Goal: Information Seeking & Learning: Find specific page/section

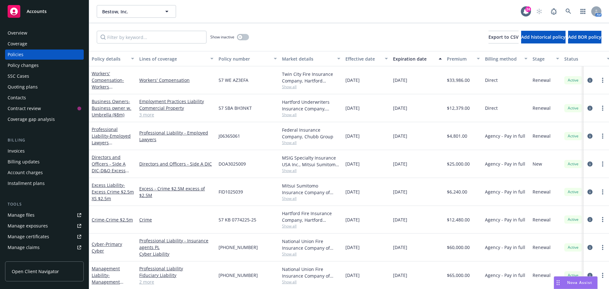
click at [334, 33] on div "Show inactive Export to CSV Add historical policy Add BOR policy" at bounding box center [349, 37] width 520 height 28
click at [566, 14] on icon at bounding box center [569, 12] width 6 height 6
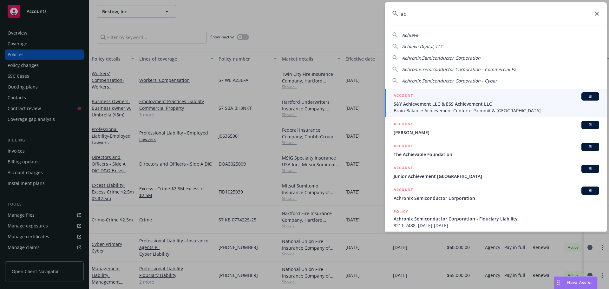
type input "a"
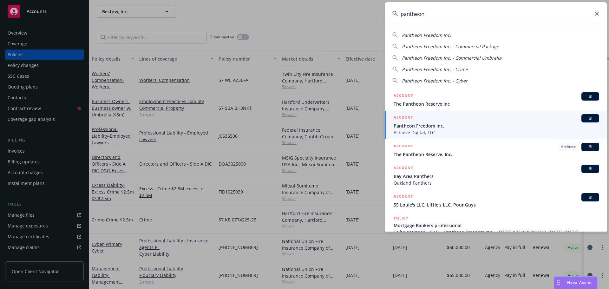
type input "pantheon"
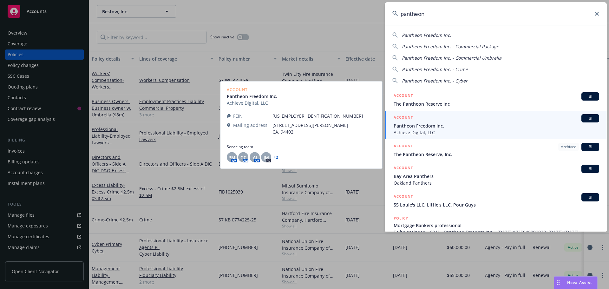
click at [582, 118] on div "BI" at bounding box center [591, 118] width 18 height 8
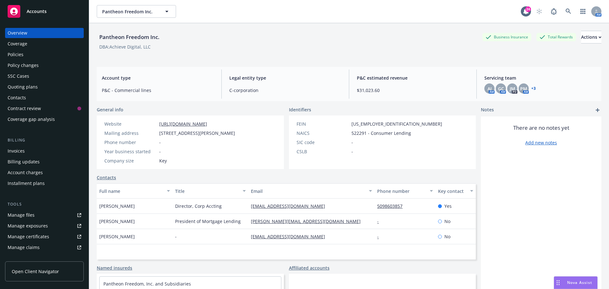
drag, startPoint x: 297, startPoint y: 44, endPoint x: 294, endPoint y: 54, distance: 9.9
click at [297, 44] on div "DBA: Achieve Digital, LLC" at bounding box center [349, 46] width 505 height 7
click at [23, 53] on div "Policies" at bounding box center [45, 55] width 74 height 10
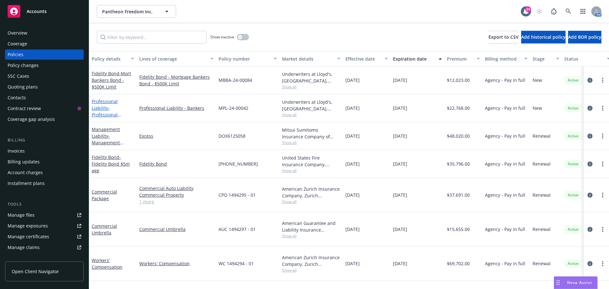
click at [106, 101] on link "Professional Liability - Professional Liability" at bounding box center [105, 111] width 26 height 26
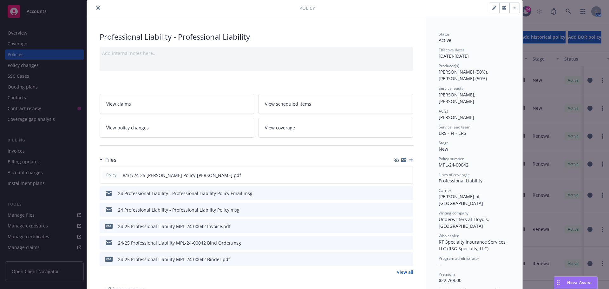
scroll to position [32, 0]
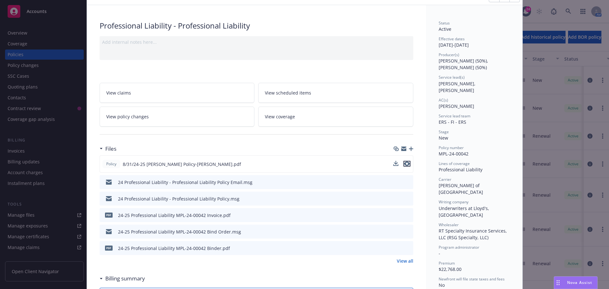
click at [405, 164] on icon "preview file" at bounding box center [407, 164] width 6 height 4
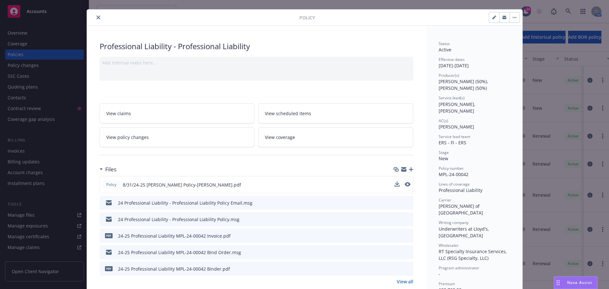
scroll to position [0, 0]
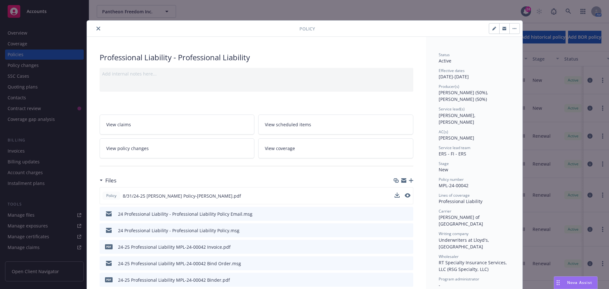
click at [96, 30] on icon "close" at bounding box center [98, 29] width 4 height 4
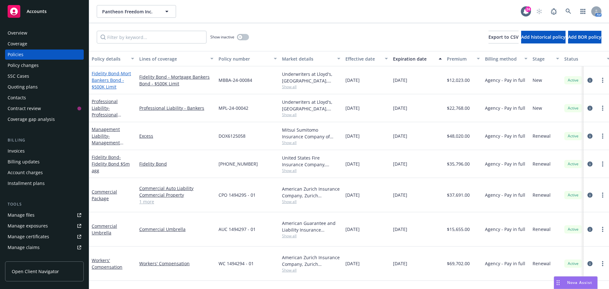
click at [102, 74] on link "Fidelity [PERSON_NAME] Bankers Bond - $500K Limit" at bounding box center [111, 79] width 39 height 19
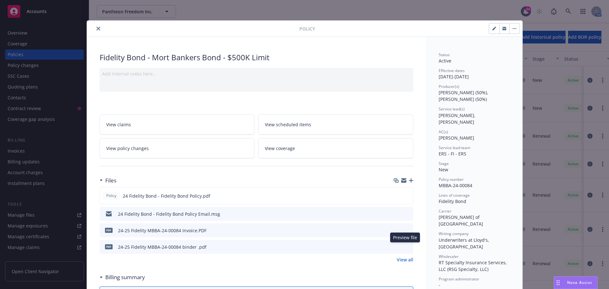
click at [406, 246] on icon "preview file" at bounding box center [408, 246] width 6 height 4
